Goal: Information Seeking & Learning: Find specific fact

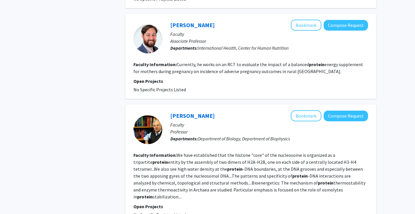
scroll to position [479, 0]
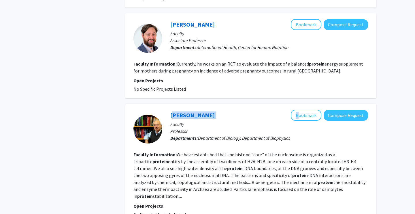
drag, startPoint x: 249, startPoint y: 99, endPoint x: 177, endPoint y: 94, distance: 71.9
click at [177, 104] on div "[PERSON_NAME] Bookmark Compose Request Faculty Professor Departments: Departmen…" at bounding box center [250, 163] width 251 height 119
copy div "[PERSON_NAME]"
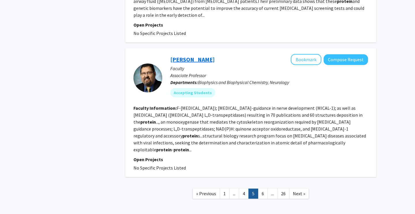
scroll to position [1049, 0]
drag, startPoint x: 223, startPoint y: 41, endPoint x: 168, endPoint y: 41, distance: 55.1
click at [168, 54] on div "[PERSON_NAME] Bookmark Compose Request Faculty Associate Professor Departments:…" at bounding box center [265, 78] width 206 height 48
drag, startPoint x: 223, startPoint y: 41, endPoint x: 171, endPoint y: 38, distance: 51.9
click at [171, 54] on div "[PERSON_NAME] Bookmark Compose Request" at bounding box center [269, 59] width 198 height 11
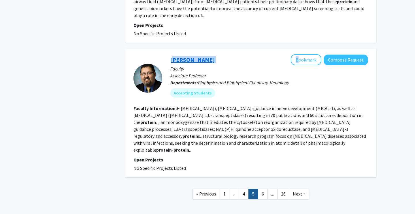
copy div "[PERSON_NAME]"
click at [262, 189] on link "6" at bounding box center [263, 194] width 10 height 10
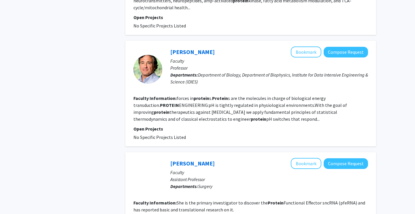
scroll to position [864, 0]
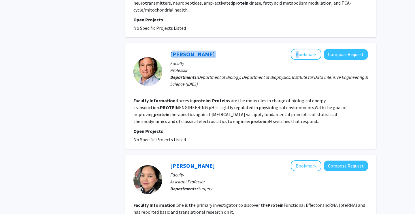
drag, startPoint x: 242, startPoint y: 40, endPoint x: 171, endPoint y: 39, distance: 70.6
click at [171, 49] on div "[PERSON_NAME] Bookmark Compose Request" at bounding box center [269, 54] width 198 height 11
copy div "[PERSON_NAME]"
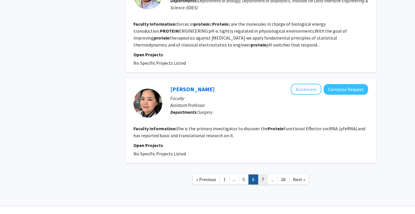
scroll to position [940, 0]
click at [263, 175] on link "7" at bounding box center [263, 180] width 10 height 10
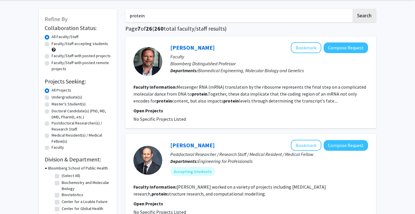
scroll to position [23, 0]
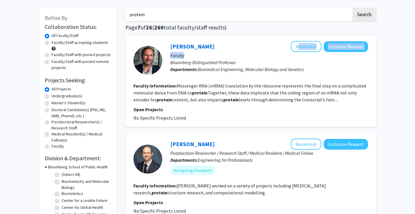
drag, startPoint x: 209, startPoint y: 53, endPoint x: 167, endPoint y: 50, distance: 41.6
click at [167, 50] on div "[PERSON_NAME] Bookmark Compose Request Faculty Bloomberg Distinguished Professo…" at bounding box center [265, 60] width 206 height 38
click at [218, 88] on fg-read-more "Messenger RNA (mRNA) translation by the ribosome represents the final step on a…" at bounding box center [249, 93] width 233 height 20
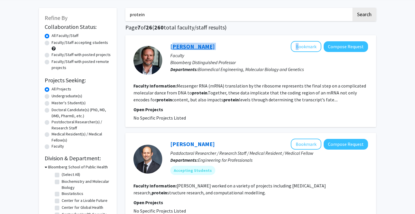
drag, startPoint x: 203, startPoint y: 46, endPoint x: 171, endPoint y: 45, distance: 32.0
click at [171, 45] on div "[PERSON_NAME] Bookmark Compose Request" at bounding box center [269, 46] width 198 height 11
copy div "[PERSON_NAME]"
